Goal: Task Accomplishment & Management: Use online tool/utility

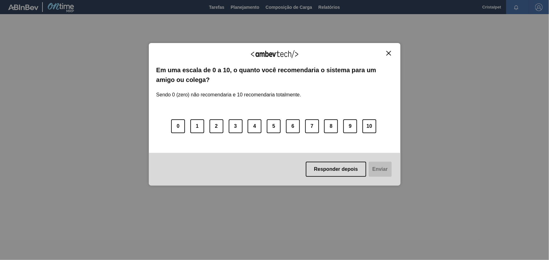
click at [388, 51] on img "Close" at bounding box center [388, 53] width 5 height 5
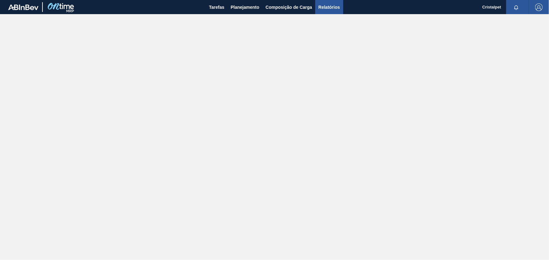
click at [323, 7] on span "Relatórios" at bounding box center [328, 7] width 21 height 8
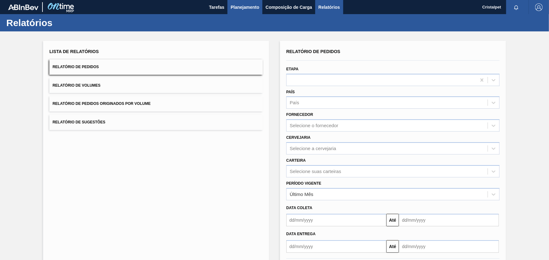
click at [248, 8] on span "Planejamento" at bounding box center [245, 7] width 29 height 8
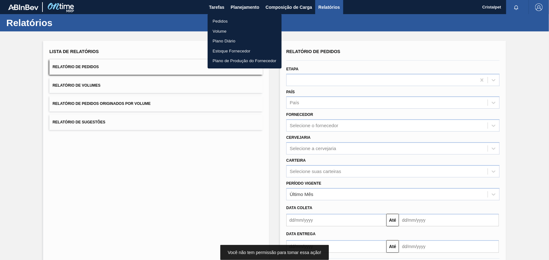
click at [282, 6] on div at bounding box center [274, 130] width 549 height 260
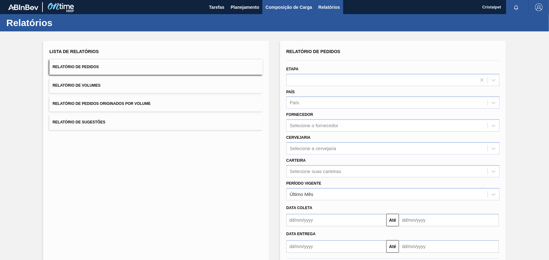
click at [282, 6] on span "Composição de Carga" at bounding box center [288, 7] width 47 height 8
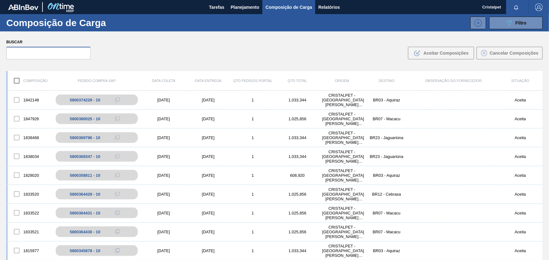
click at [43, 52] on input "text" at bounding box center [48, 53] width 84 height 13
paste input "5800380025"
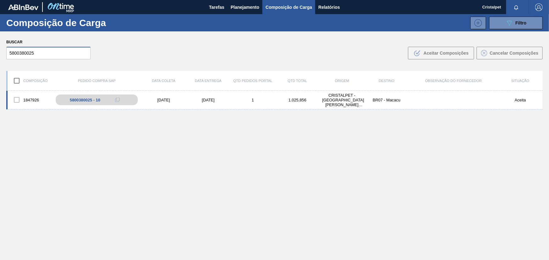
type input "5800380025"
click at [201, 100] on div "[DATE]" at bounding box center [208, 100] width 45 height 5
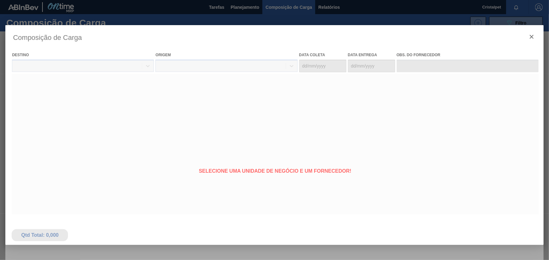
type coleta "[DATE]"
type entrega "[DATE]"
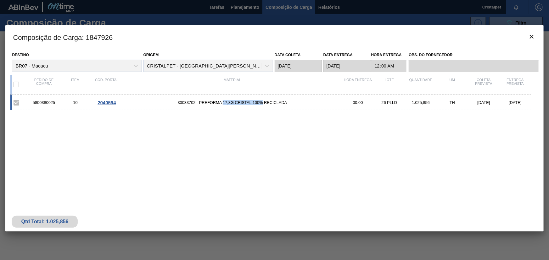
drag, startPoint x: 223, startPoint y: 103, endPoint x: 262, endPoint y: 103, distance: 38.4
click at [262, 103] on span "30033702 - PREFORMA 17,8G CRISTAL 100% RECICLADA" at bounding box center [232, 102] width 220 height 5
copy span "17,8G CRISTAL 100%"
